Goal: Use online tool/utility: Utilize a website feature to perform a specific function

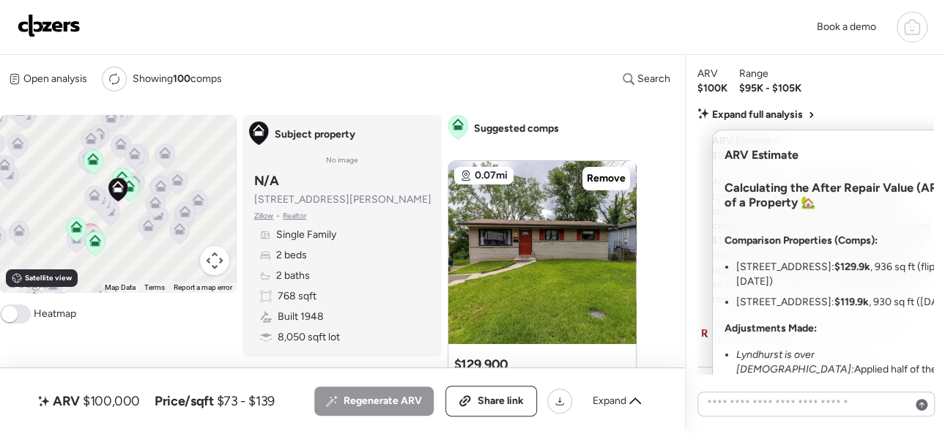
scroll to position [-36, 0]
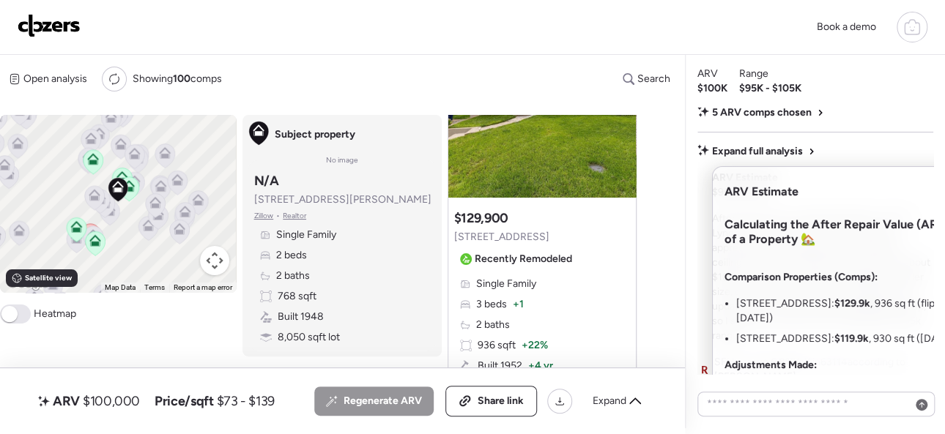
click at [44, 26] on img at bounding box center [49, 25] width 63 height 23
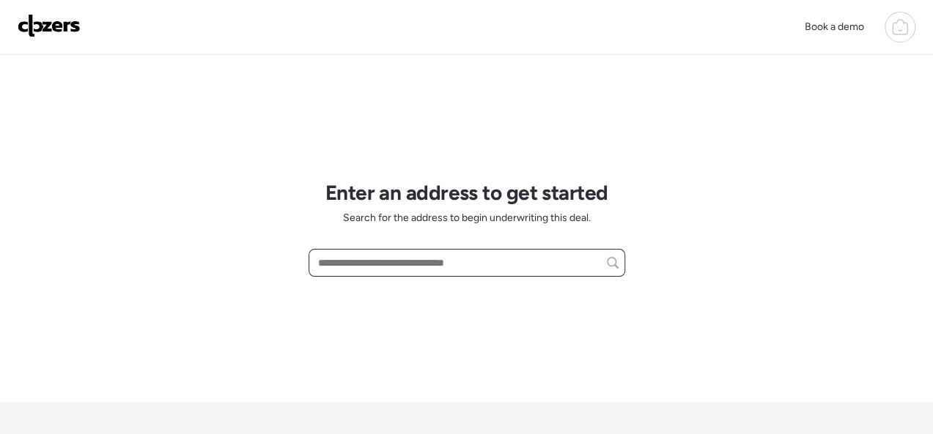
click at [333, 259] on input "text" at bounding box center [466, 263] width 303 height 21
paste input "**********"
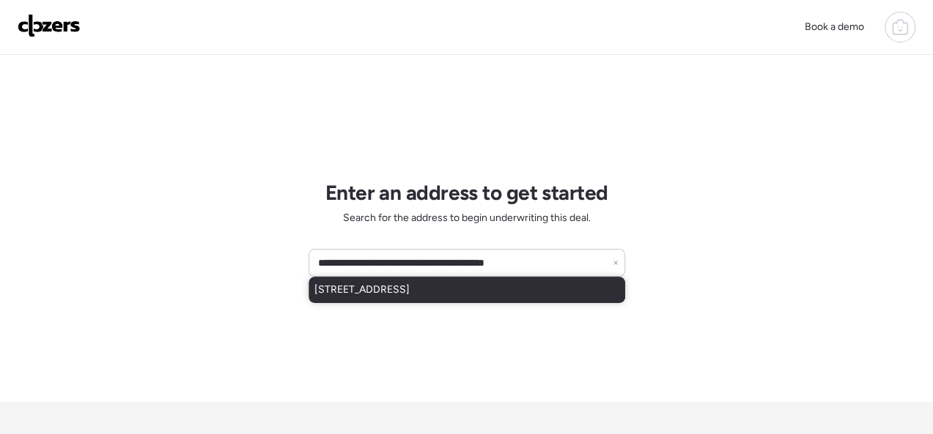
click at [330, 281] on div "[STREET_ADDRESS]" at bounding box center [466, 290] width 316 height 26
type input "**********"
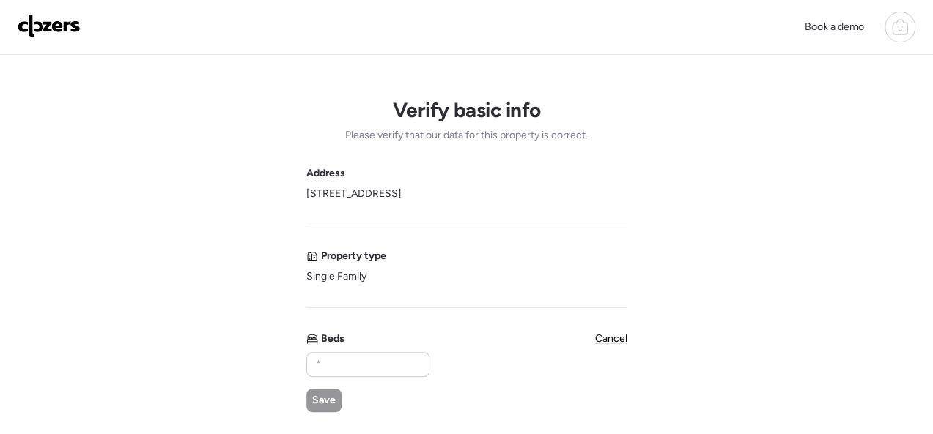
scroll to position [73, 0]
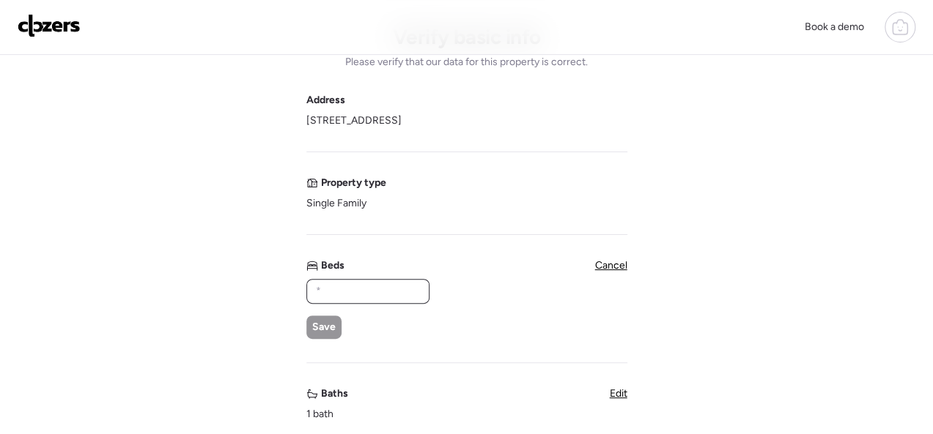
click at [358, 292] on input "text" at bounding box center [368, 291] width 110 height 21
type input "*"
click at [324, 316] on div "Save" at bounding box center [323, 327] width 35 height 23
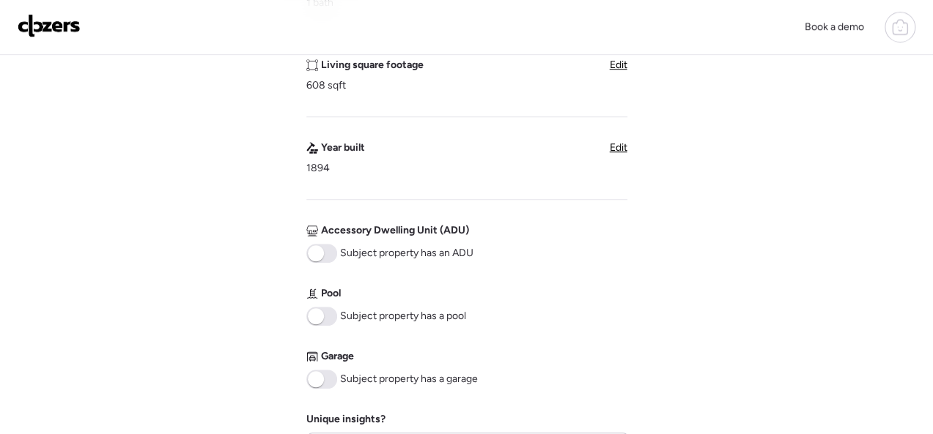
scroll to position [856, 0]
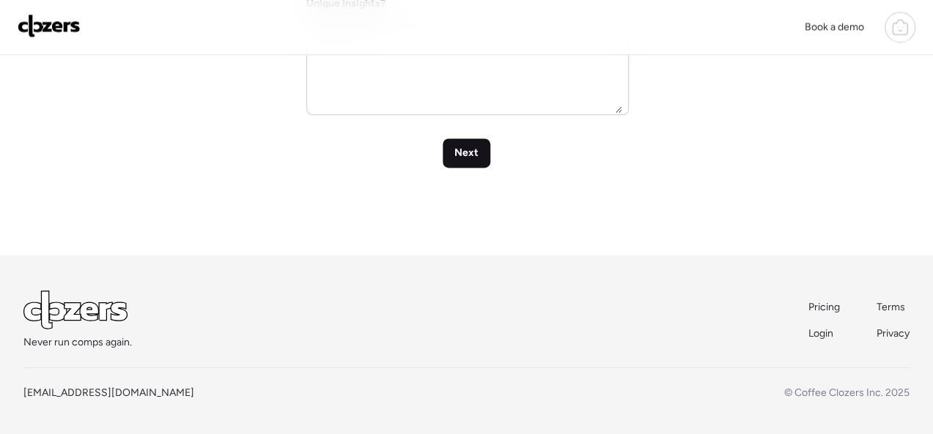
click at [464, 150] on span "Next" at bounding box center [466, 153] width 24 height 15
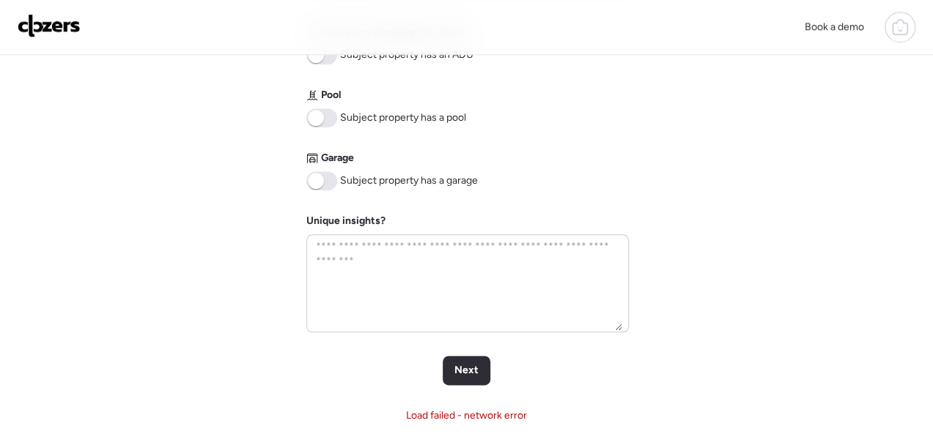
scroll to position [879, 0]
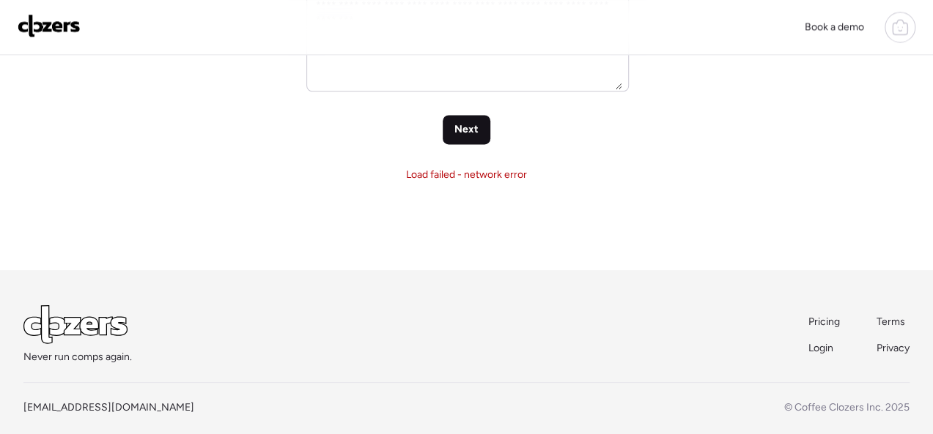
click at [462, 136] on span "Next" at bounding box center [466, 129] width 24 height 15
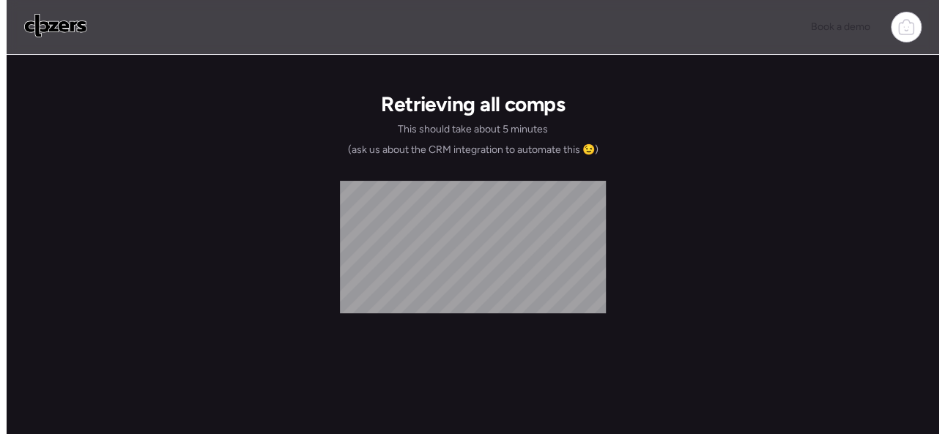
scroll to position [0, 0]
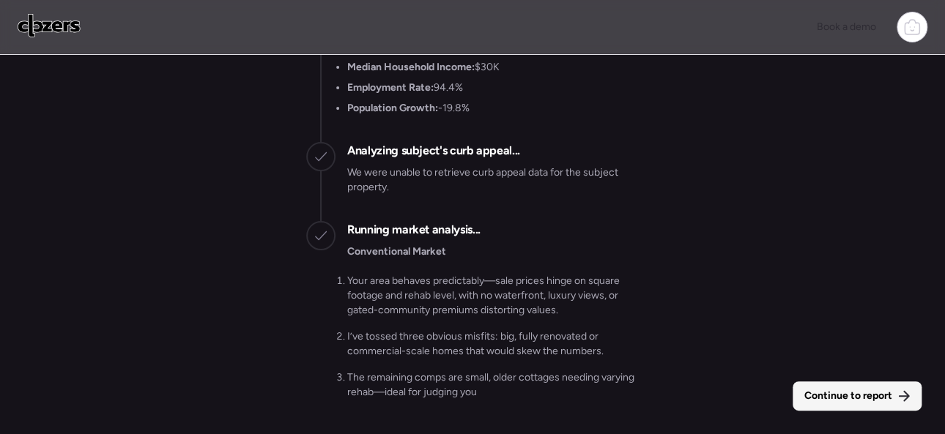
click at [861, 398] on span "Continue to report" at bounding box center [848, 396] width 88 height 15
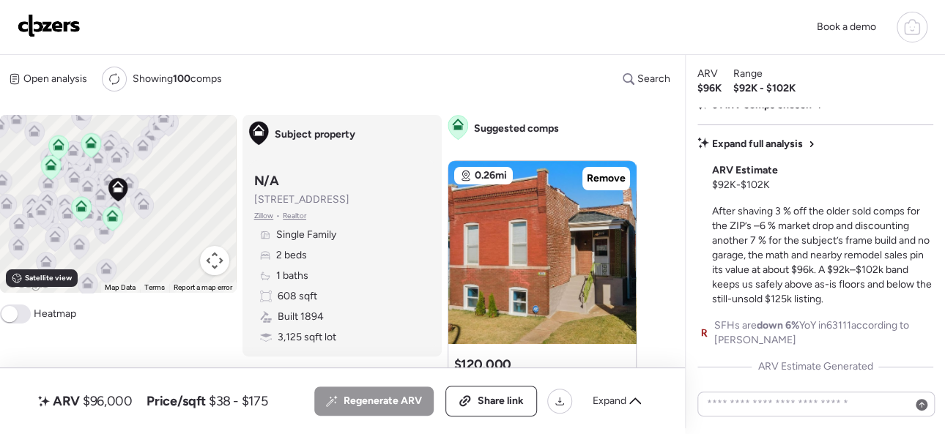
click at [63, 30] on img at bounding box center [49, 25] width 63 height 23
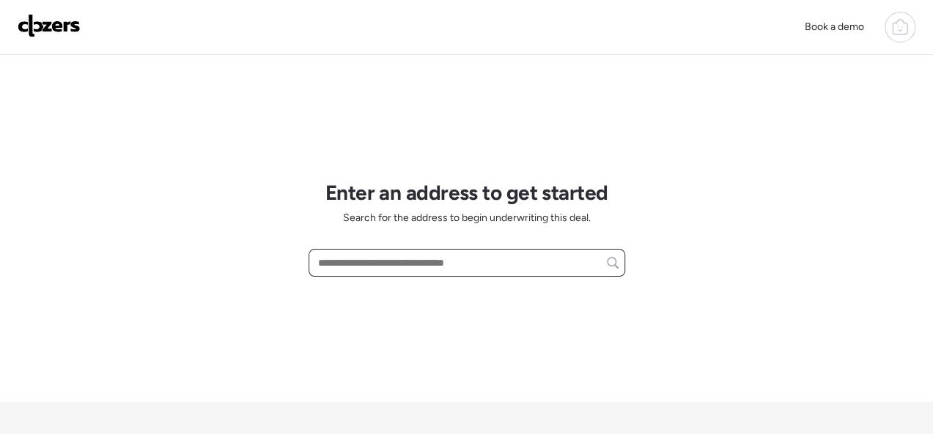
click at [363, 259] on input "text" at bounding box center [466, 263] width 303 height 21
paste input "**********"
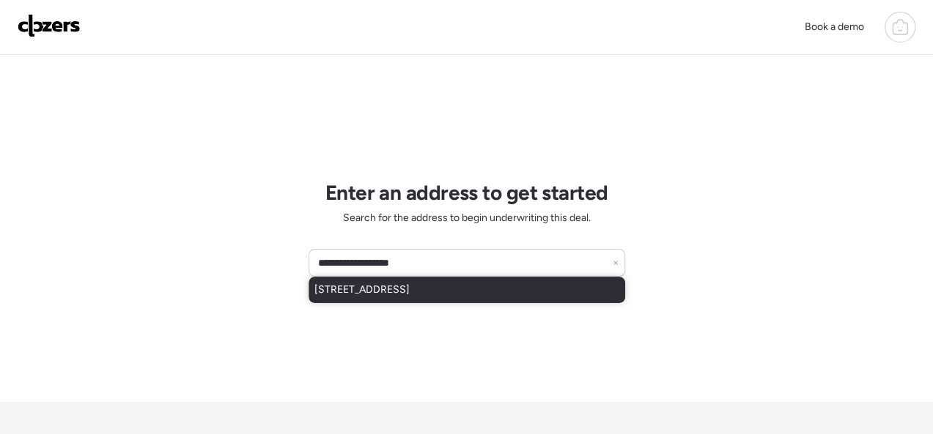
click at [357, 292] on span "[STREET_ADDRESS]" at bounding box center [361, 290] width 95 height 15
type input "**********"
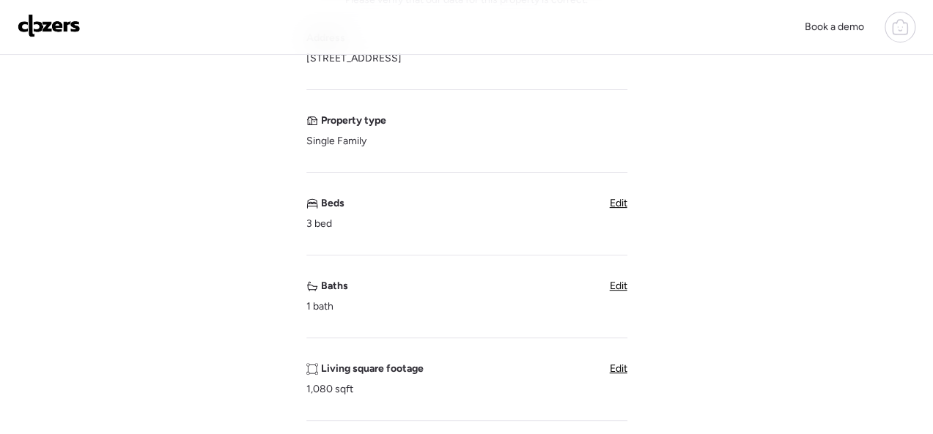
scroll to position [147, 0]
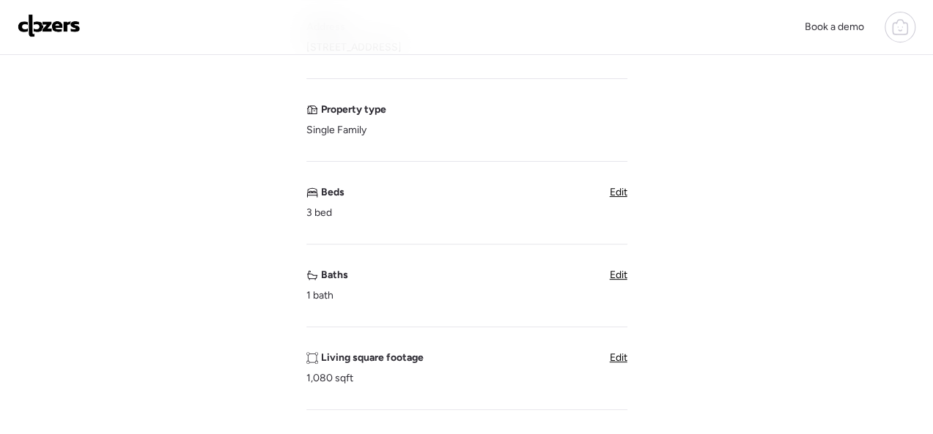
click at [618, 274] on span "Edit" at bounding box center [619, 275] width 18 height 12
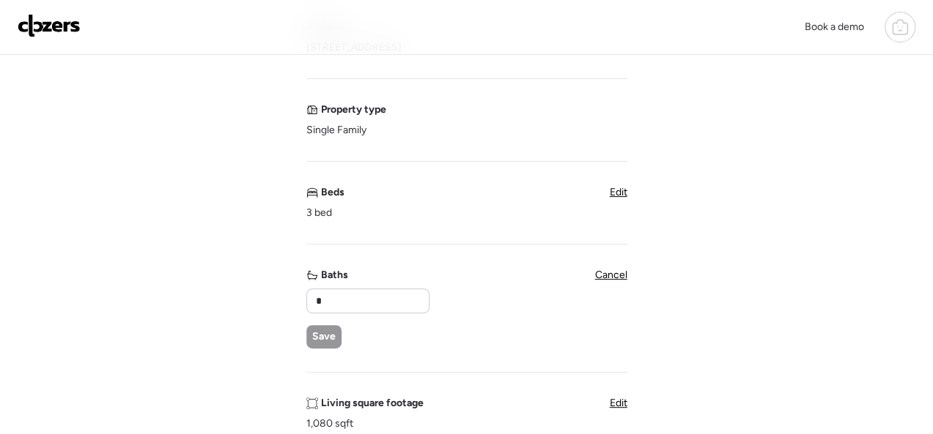
click at [403, 286] on div "Baths * Save" at bounding box center [367, 308] width 122 height 81
click at [377, 294] on input "*" at bounding box center [368, 301] width 110 height 21
type input "*"
click at [324, 327] on div "Save" at bounding box center [323, 336] width 35 height 23
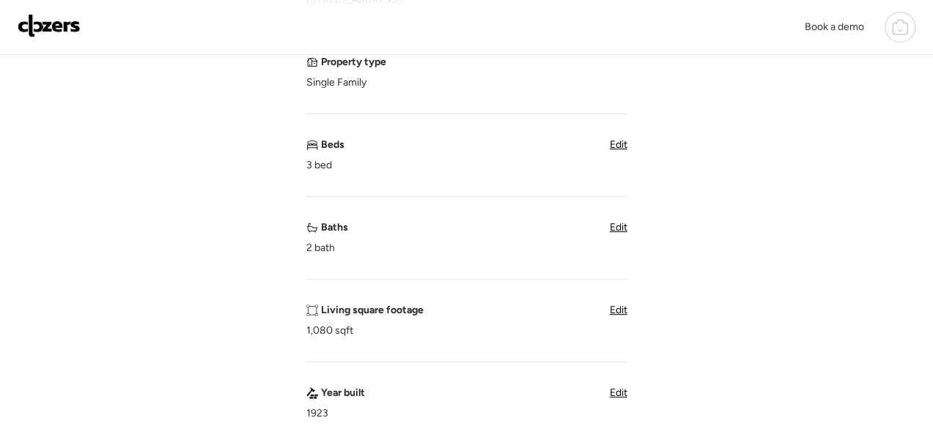
scroll to position [220, 0]
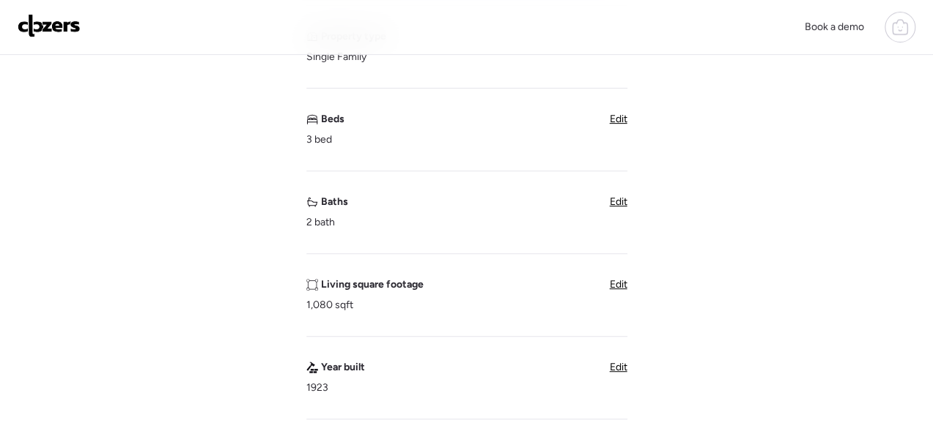
click at [623, 288] on span "Edit" at bounding box center [619, 284] width 18 height 12
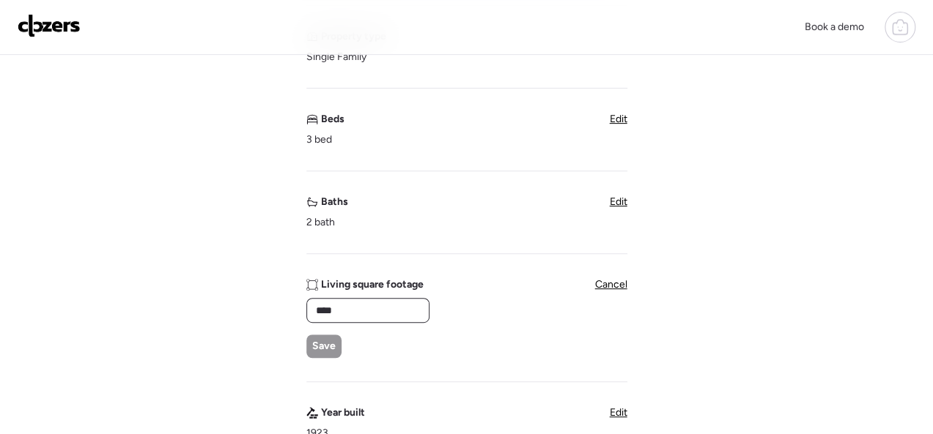
click at [399, 306] on input "****" at bounding box center [368, 310] width 110 height 21
type input "****"
click at [331, 341] on span "Save" at bounding box center [323, 346] width 23 height 15
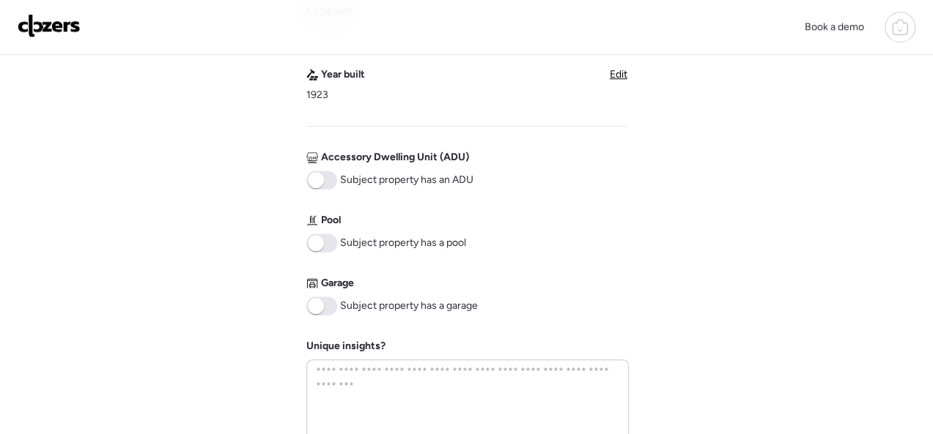
scroll to position [733, 0]
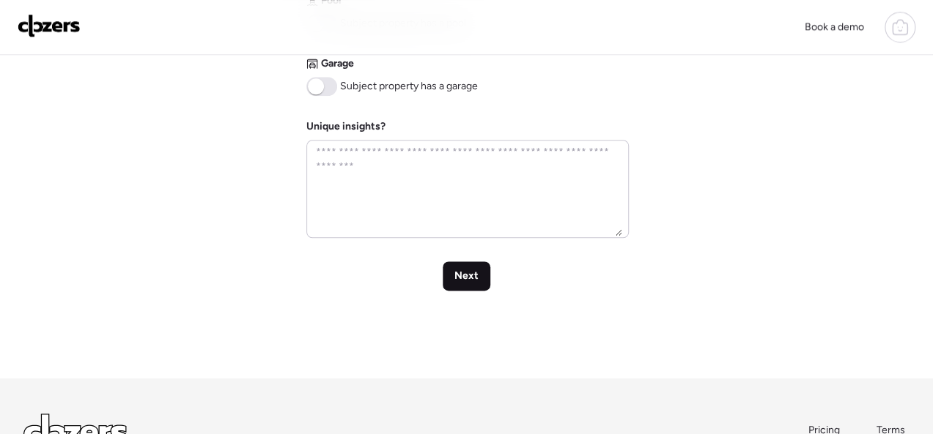
click at [454, 271] on span "Next" at bounding box center [466, 276] width 24 height 15
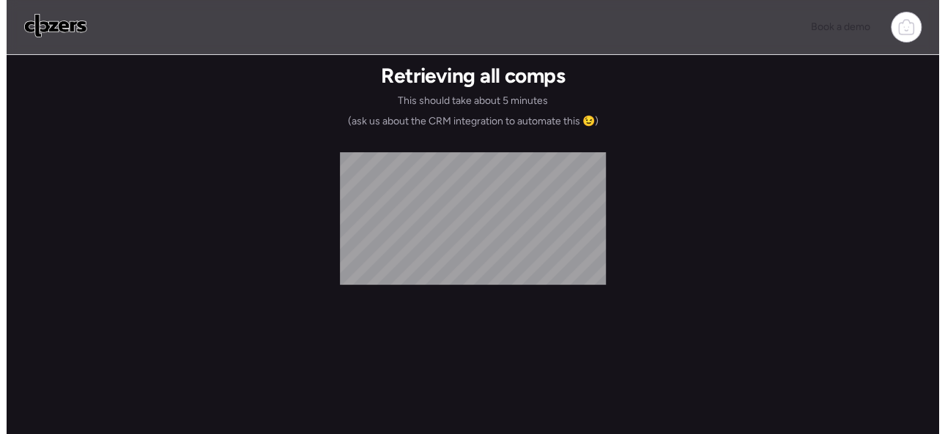
scroll to position [0, 0]
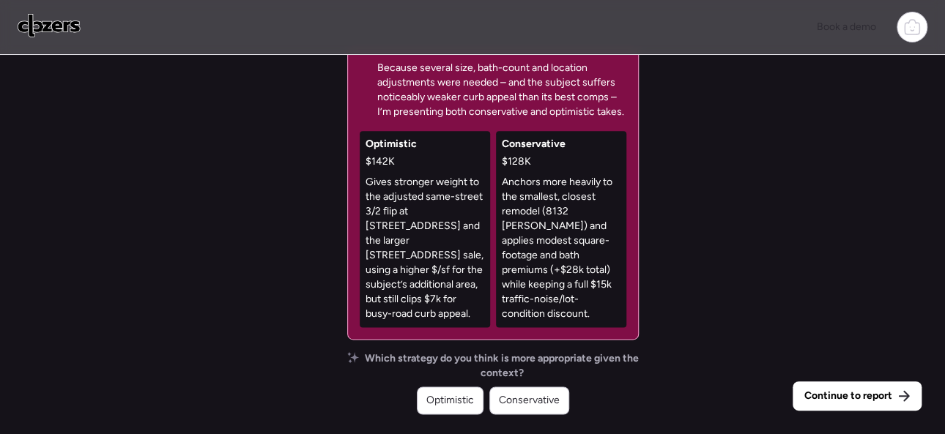
click at [842, 401] on span "Continue to report" at bounding box center [848, 396] width 88 height 15
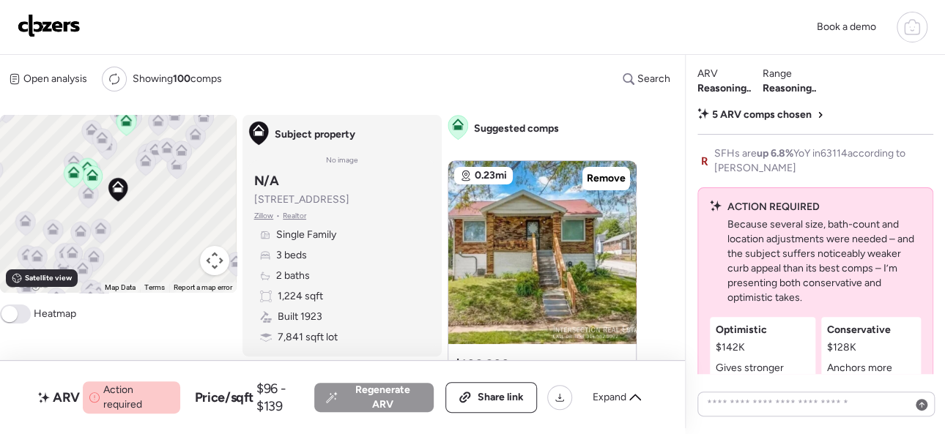
scroll to position [-210, 0]
